Goal: Information Seeking & Learning: Learn about a topic

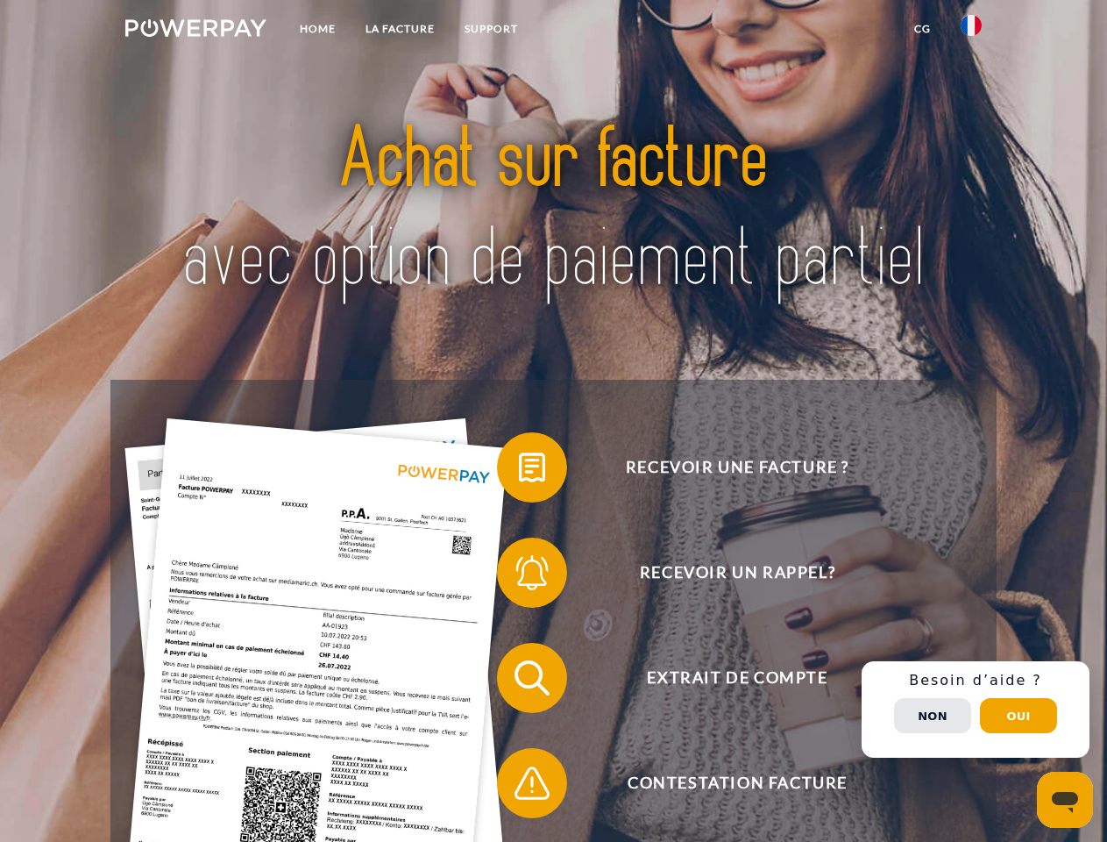
click at [195, 31] on img at bounding box center [195, 28] width 141 height 18
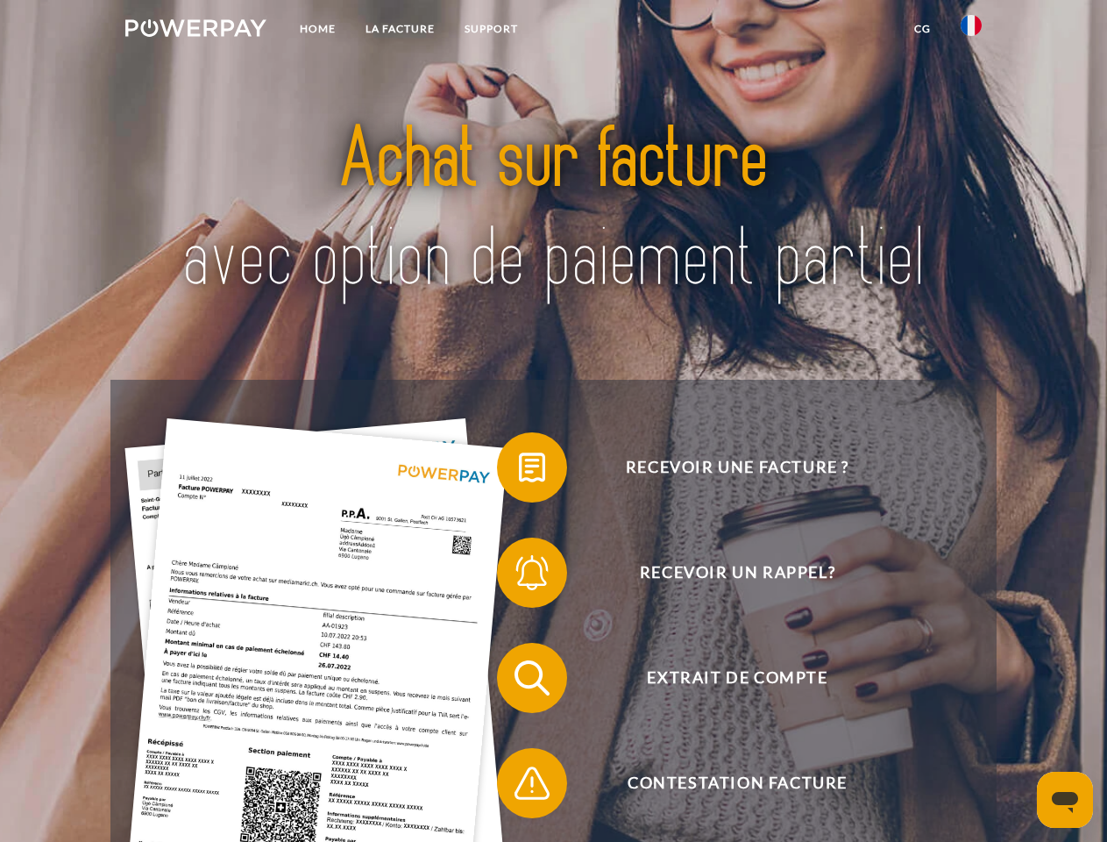
click at [971, 31] on img at bounding box center [971, 25] width 21 height 21
click at [922, 29] on link "CG" at bounding box center [922, 29] width 46 height 32
click at [519, 471] on span at bounding box center [506, 467] width 88 height 88
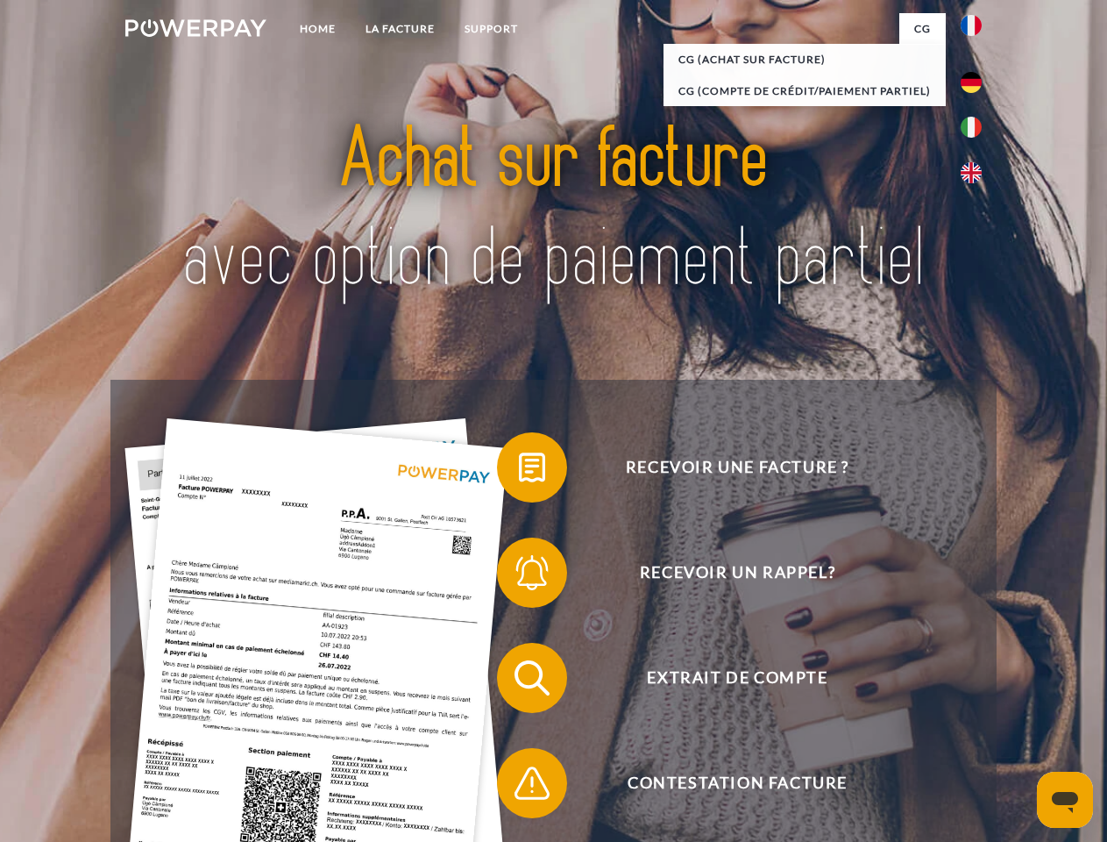
click at [519, 576] on span at bounding box center [506, 573] width 88 height 88
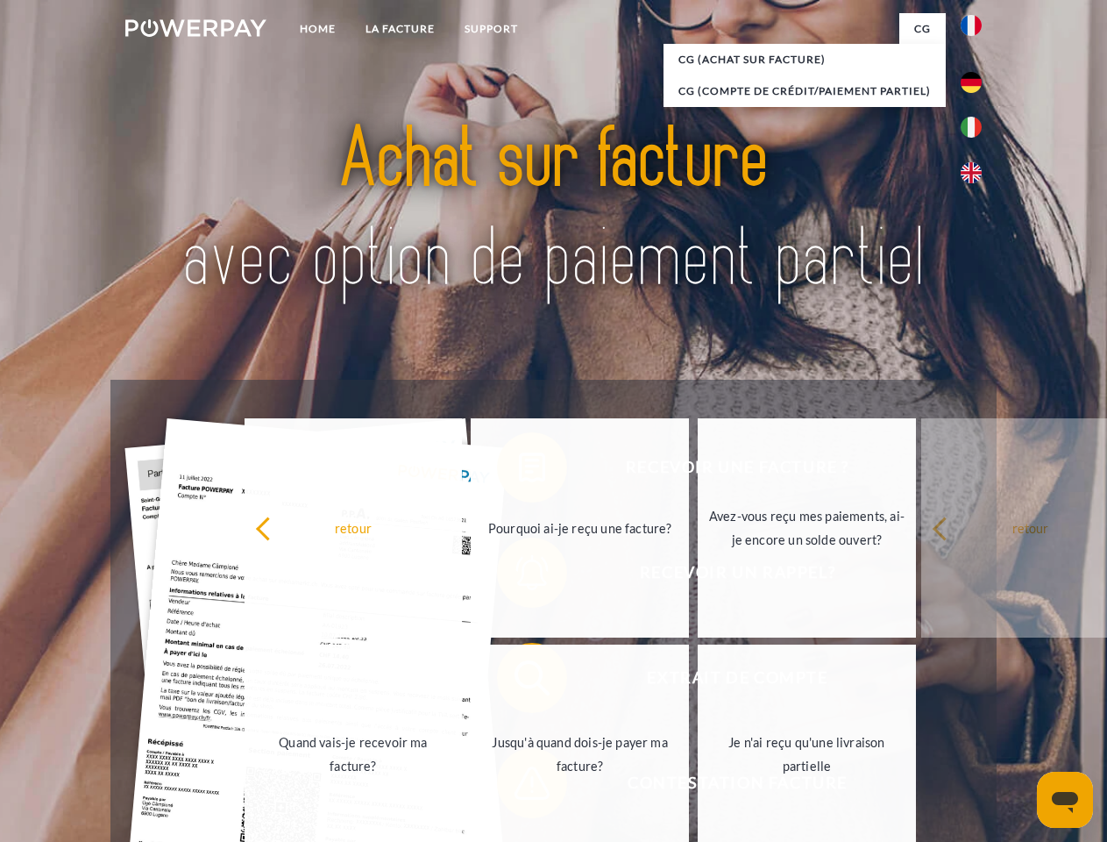
click at [519, 681] on link "Jusqu'à quand dois-je payer ma facture?" at bounding box center [580, 753] width 218 height 219
click at [698, 786] on link "Je n'ai reçu qu'une livraison partielle" at bounding box center [807, 753] width 218 height 219
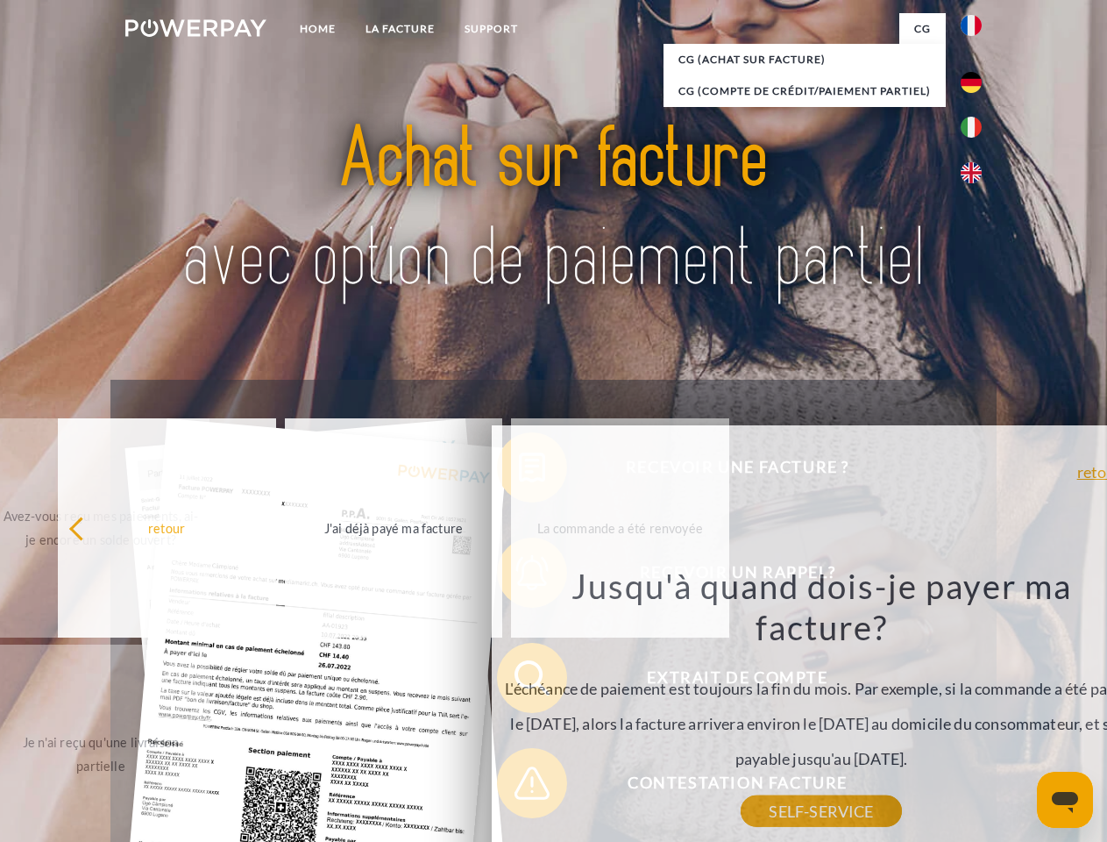
click at [976, 709] on div "Recevoir une facture ? Recevoir un rappel? Extrait de compte retour" at bounding box center [552, 730] width 885 height 701
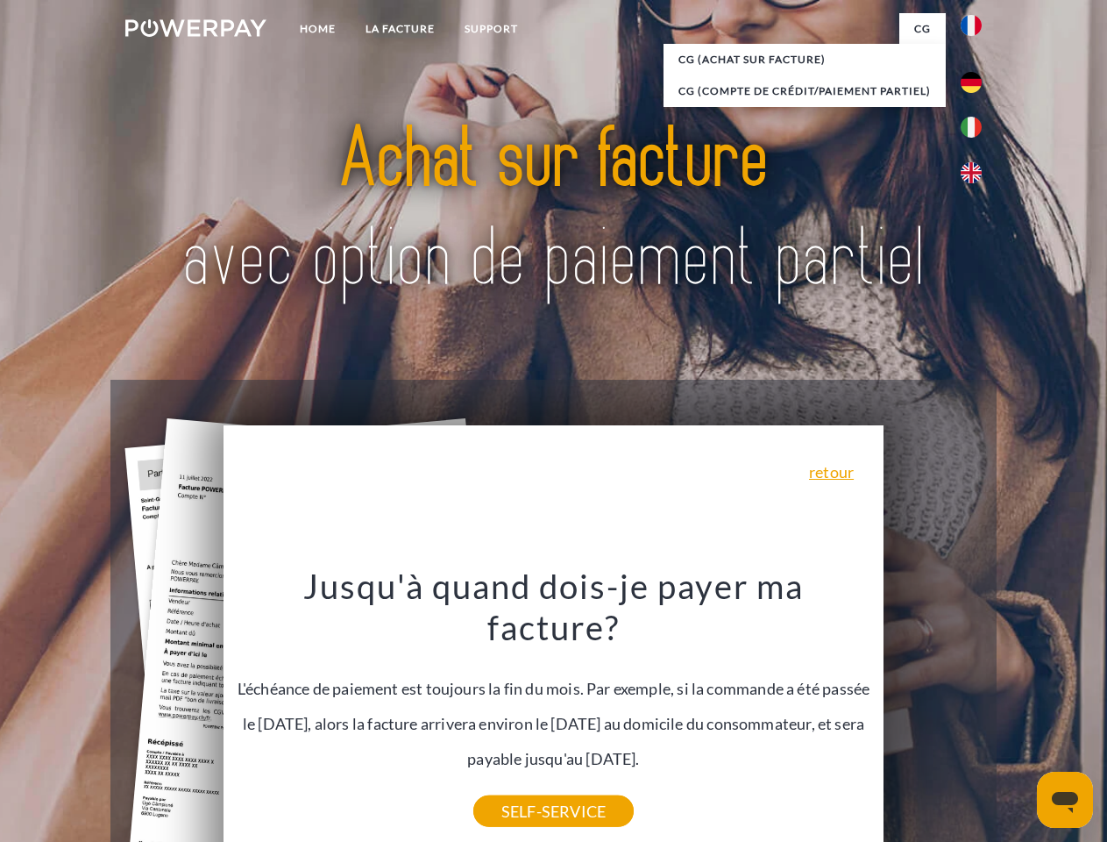
click at [933, 713] on span "Extrait de compte" at bounding box center [737, 678] width 430 height 70
click at [1019, 715] on header "Home LA FACTURE Support" at bounding box center [553, 605] width 1107 height 1211
